Goal: Information Seeking & Learning: Get advice/opinions

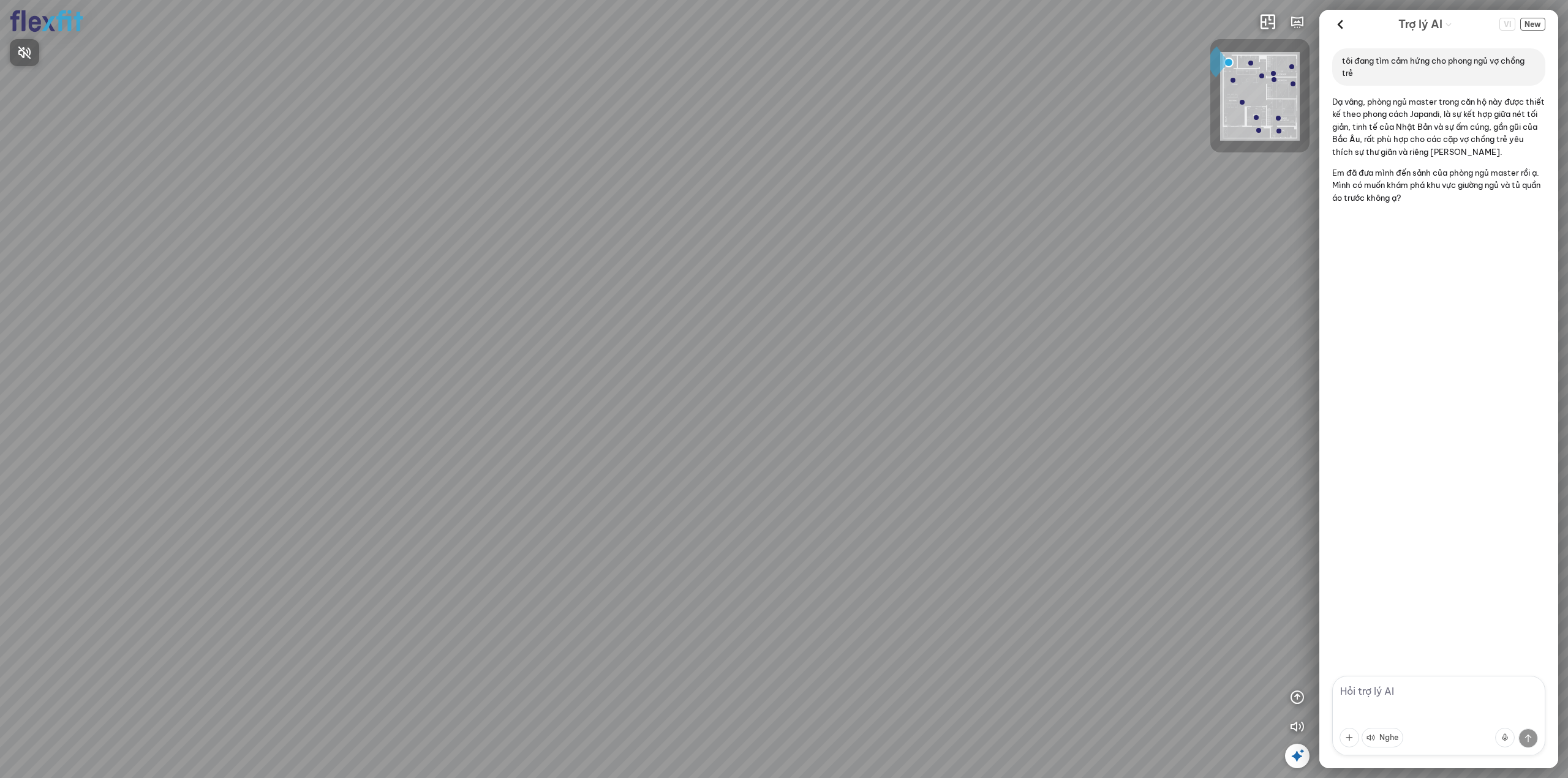
click at [1531, 23] on div at bounding box center [784, 389] width 1568 height 778
click at [1531, 23] on span "New" at bounding box center [1533, 24] width 25 height 13
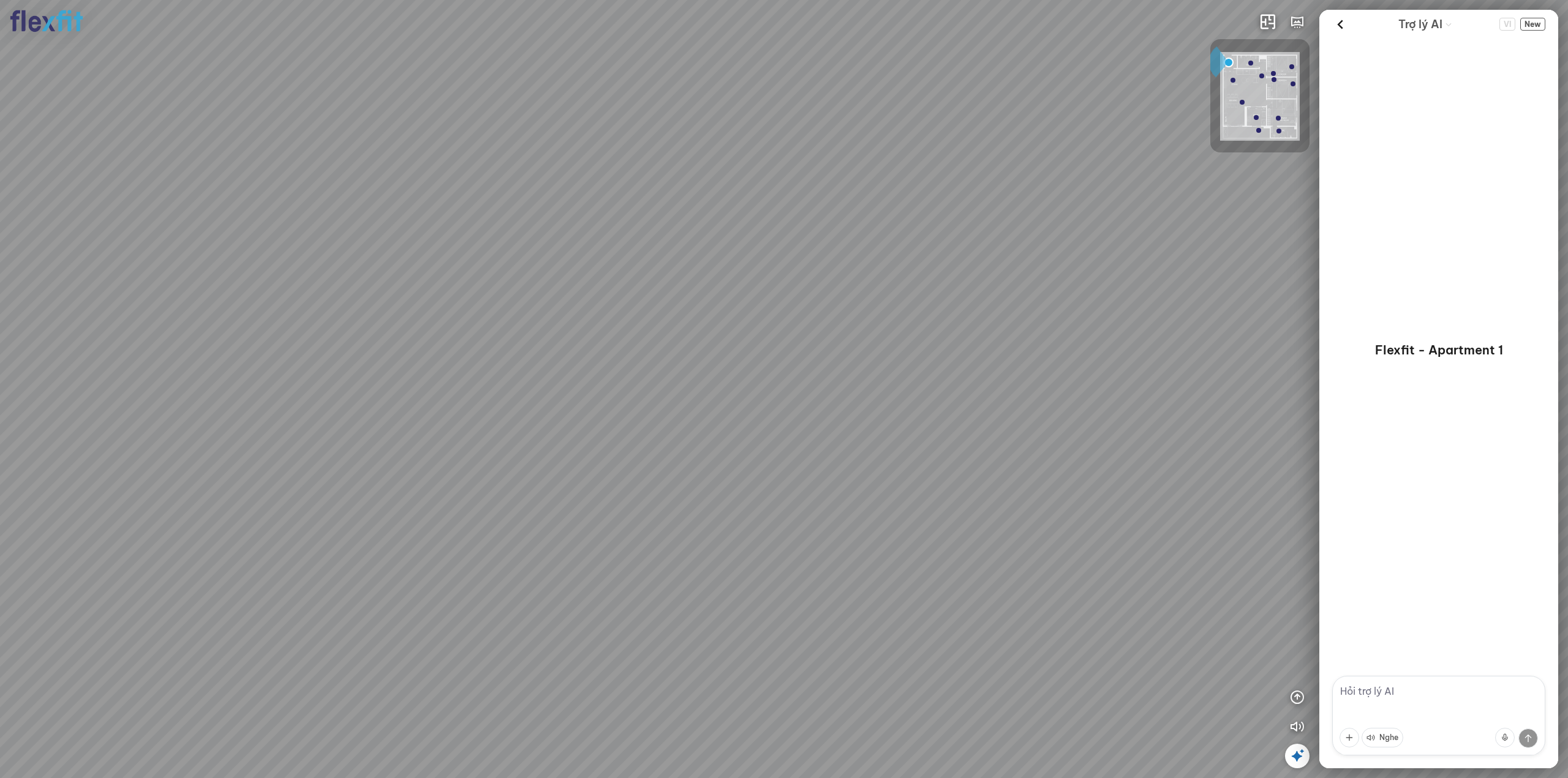
click at [1361, 697] on textarea at bounding box center [1438, 716] width 213 height 79
type textarea "tôi đang tìm cảm hứng phòng ngủ cho vợ chồng trẻ"
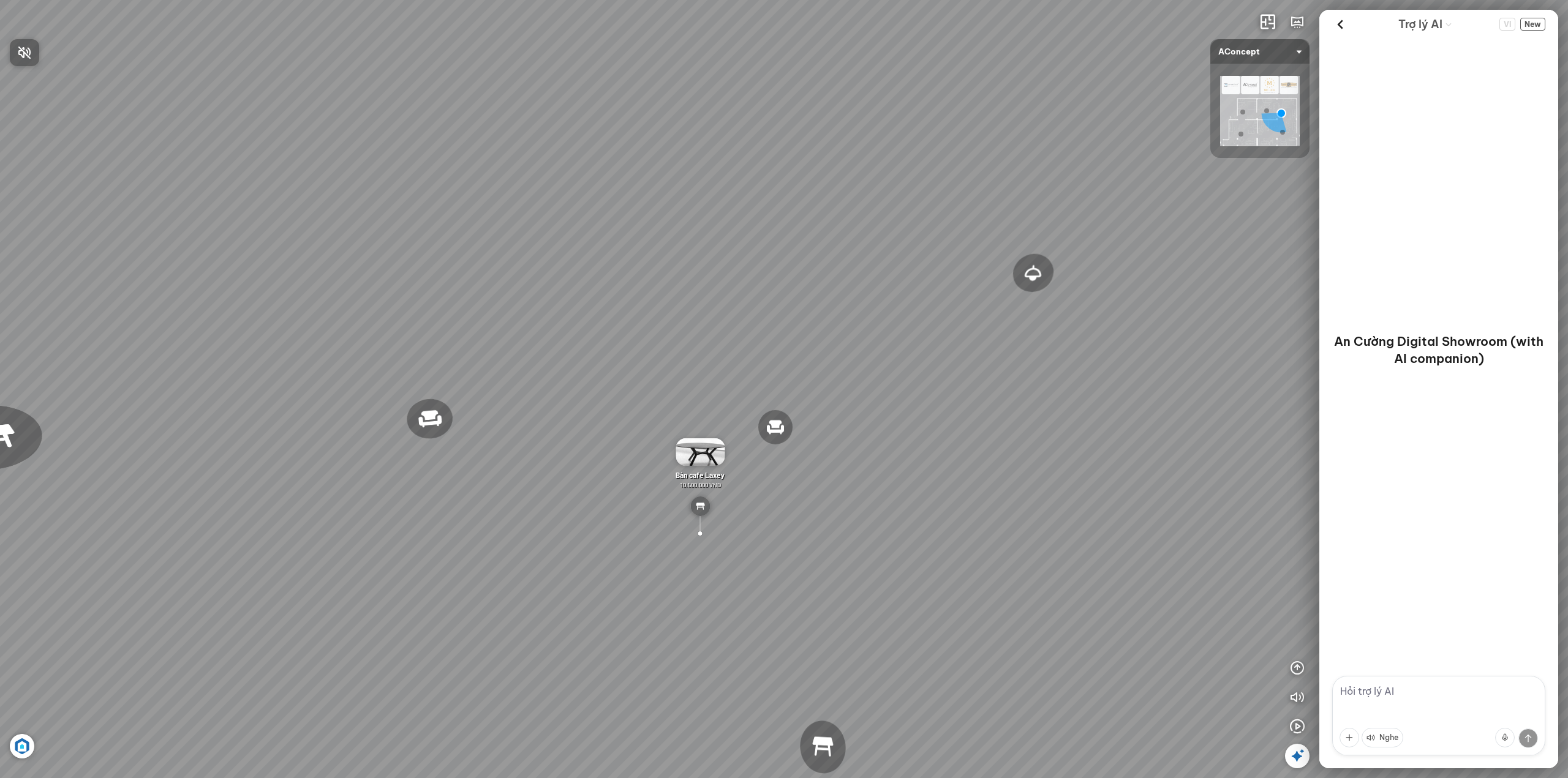
type textarea "tôi đang tìm cảm hứng phòng ngủ cho vợ chồng trẻ"
